Goal: Navigation & Orientation: Find specific page/section

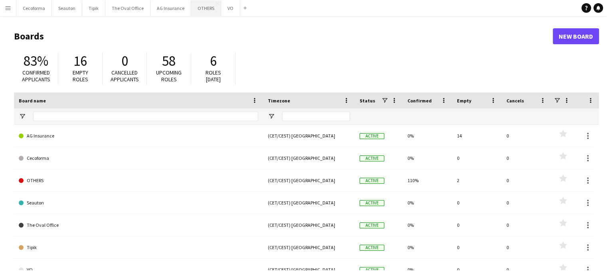
click at [199, 8] on button "OTHERS Close" at bounding box center [206, 8] width 30 height 16
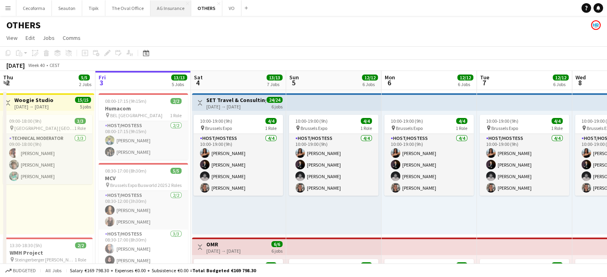
click at [170, 10] on button "AG Insurance Close" at bounding box center [170, 8] width 41 height 16
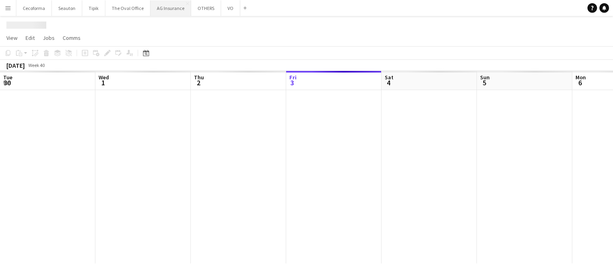
scroll to position [0, 191]
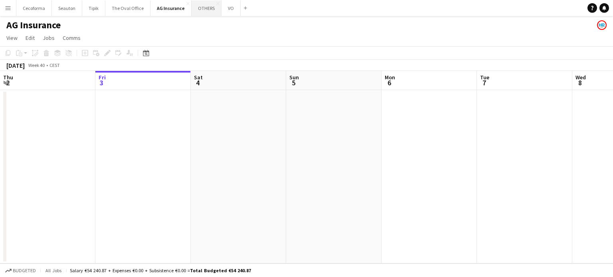
click at [199, 7] on button "OTHERS Close" at bounding box center [206, 8] width 30 height 16
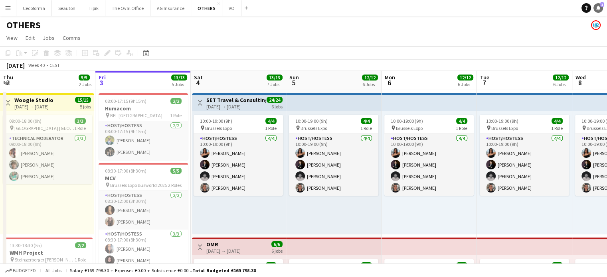
click at [598, 9] on icon at bounding box center [598, 8] width 4 height 4
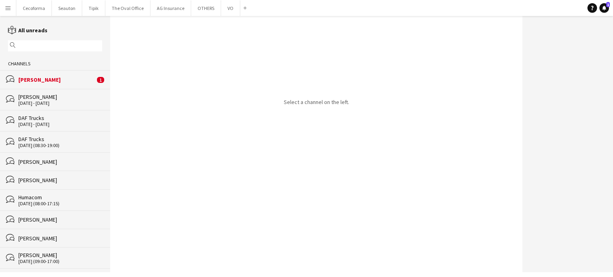
click at [47, 80] on div "[PERSON_NAME]" at bounding box center [56, 79] width 77 height 7
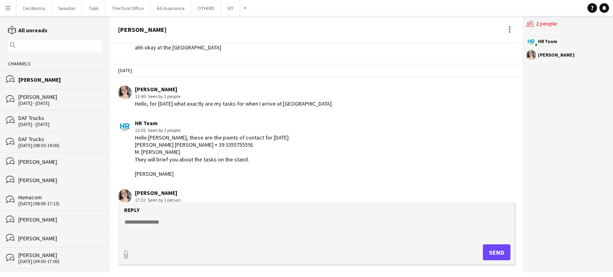
scroll to position [1242, 0]
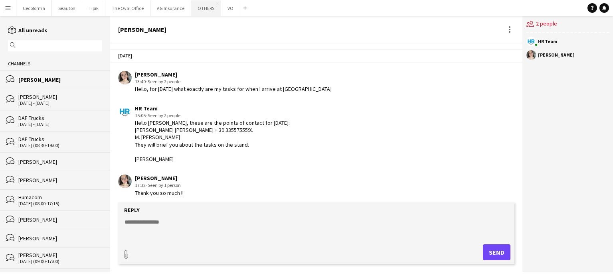
click at [201, 6] on button "OTHERS Close" at bounding box center [206, 8] width 30 height 16
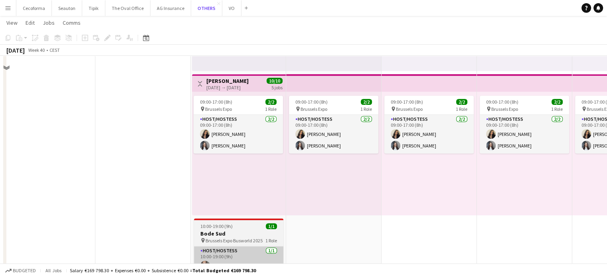
scroll to position [767, 0]
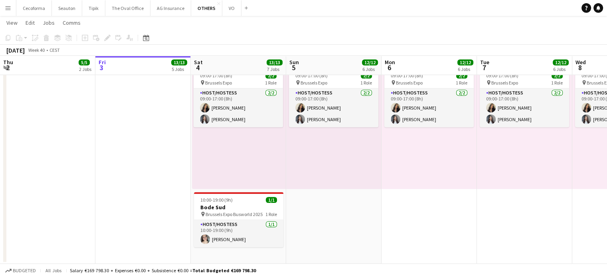
click at [6, 7] on app-icon "Menu" at bounding box center [8, 8] width 6 height 6
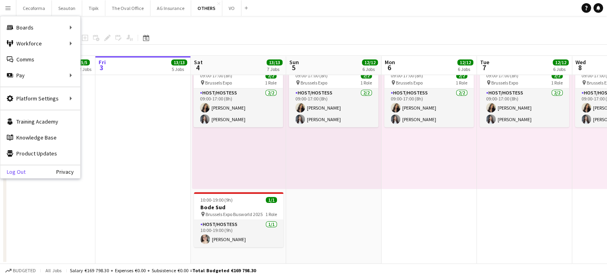
click at [11, 171] on link "Log Out" at bounding box center [12, 172] width 25 height 6
